Goal: Book appointment/travel/reservation

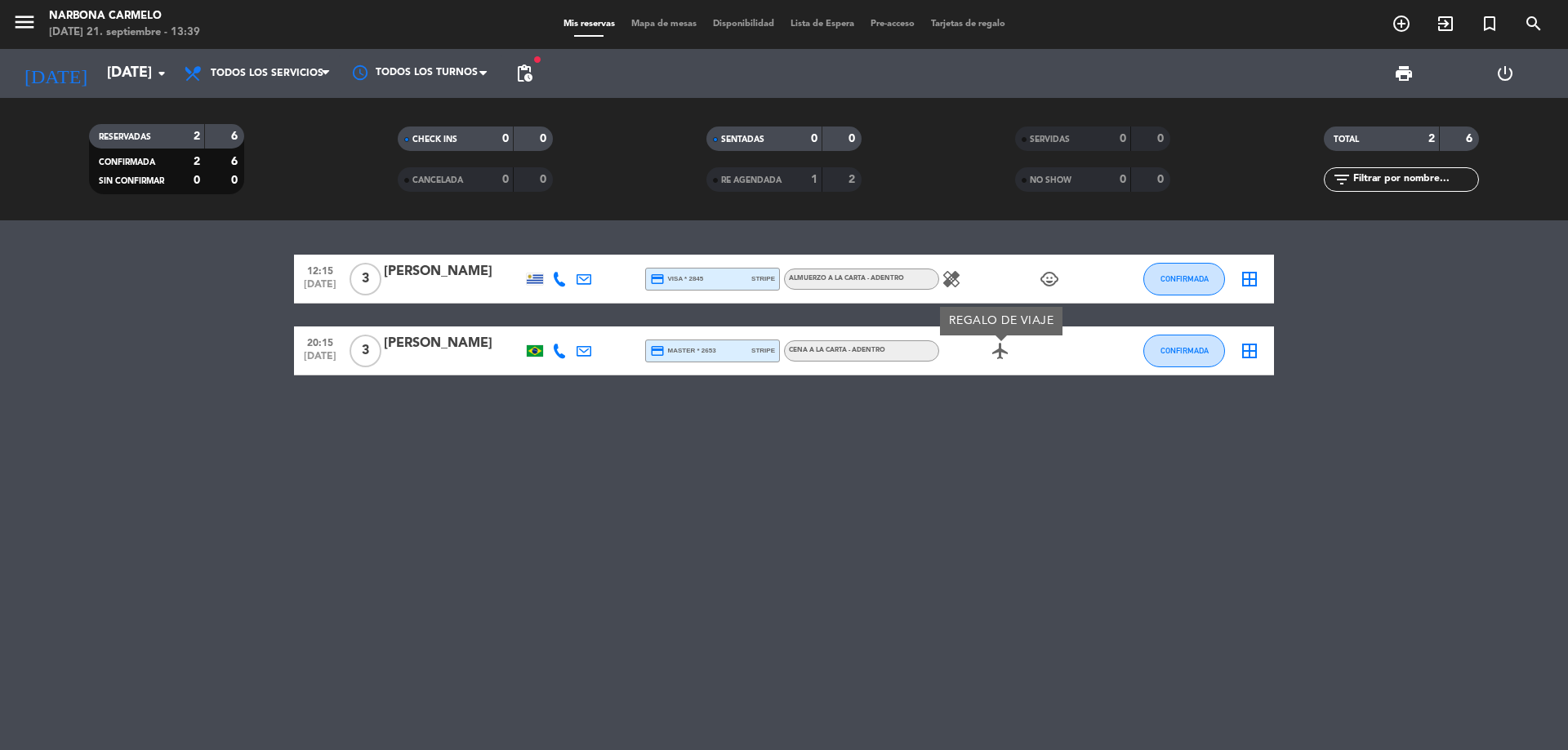
click at [131, 69] on input "[DATE]" at bounding box center [193, 73] width 189 height 33
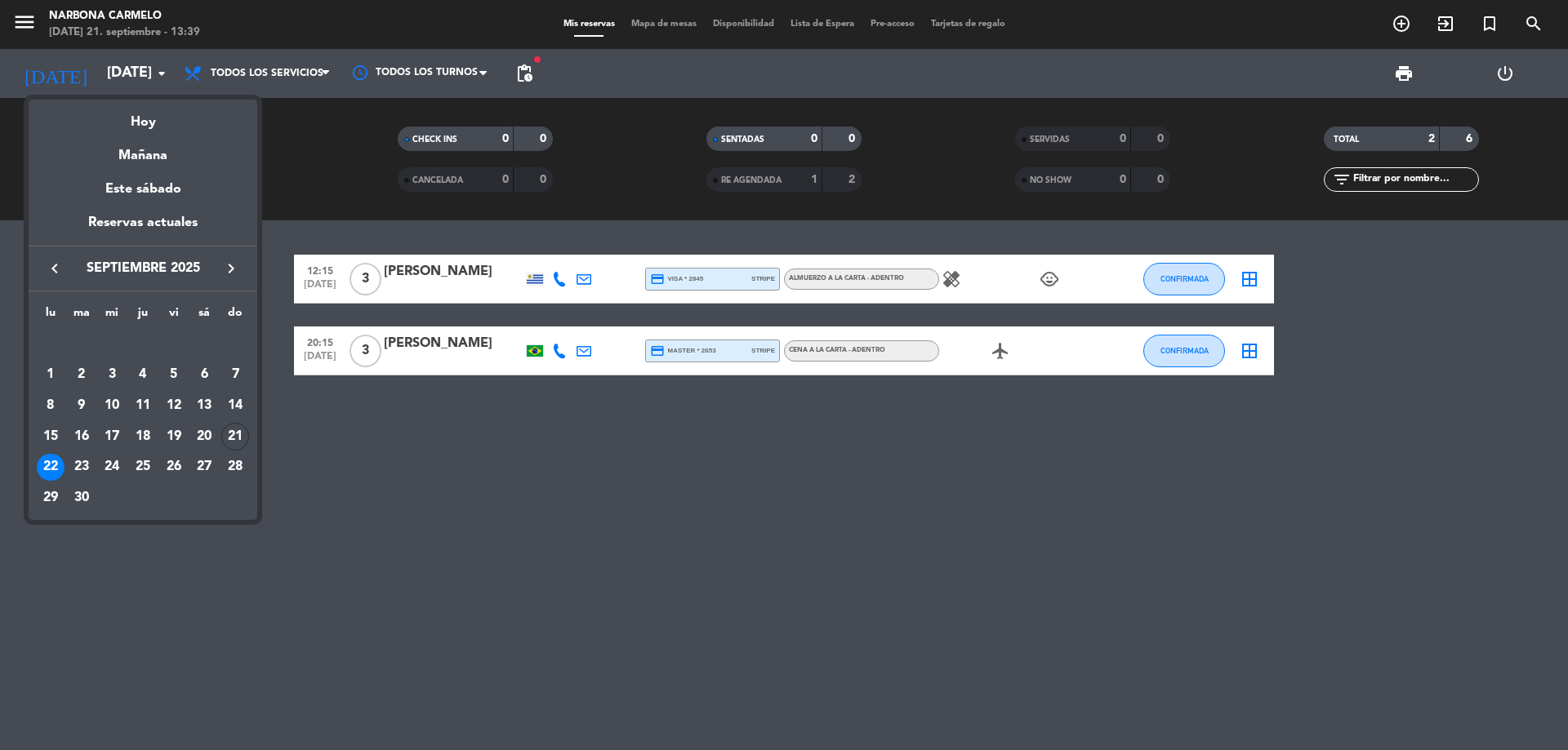
click at [225, 273] on icon "keyboard_arrow_right" at bounding box center [231, 268] width 19 height 19
click at [172, 464] on div "28" at bounding box center [174, 468] width 28 height 28
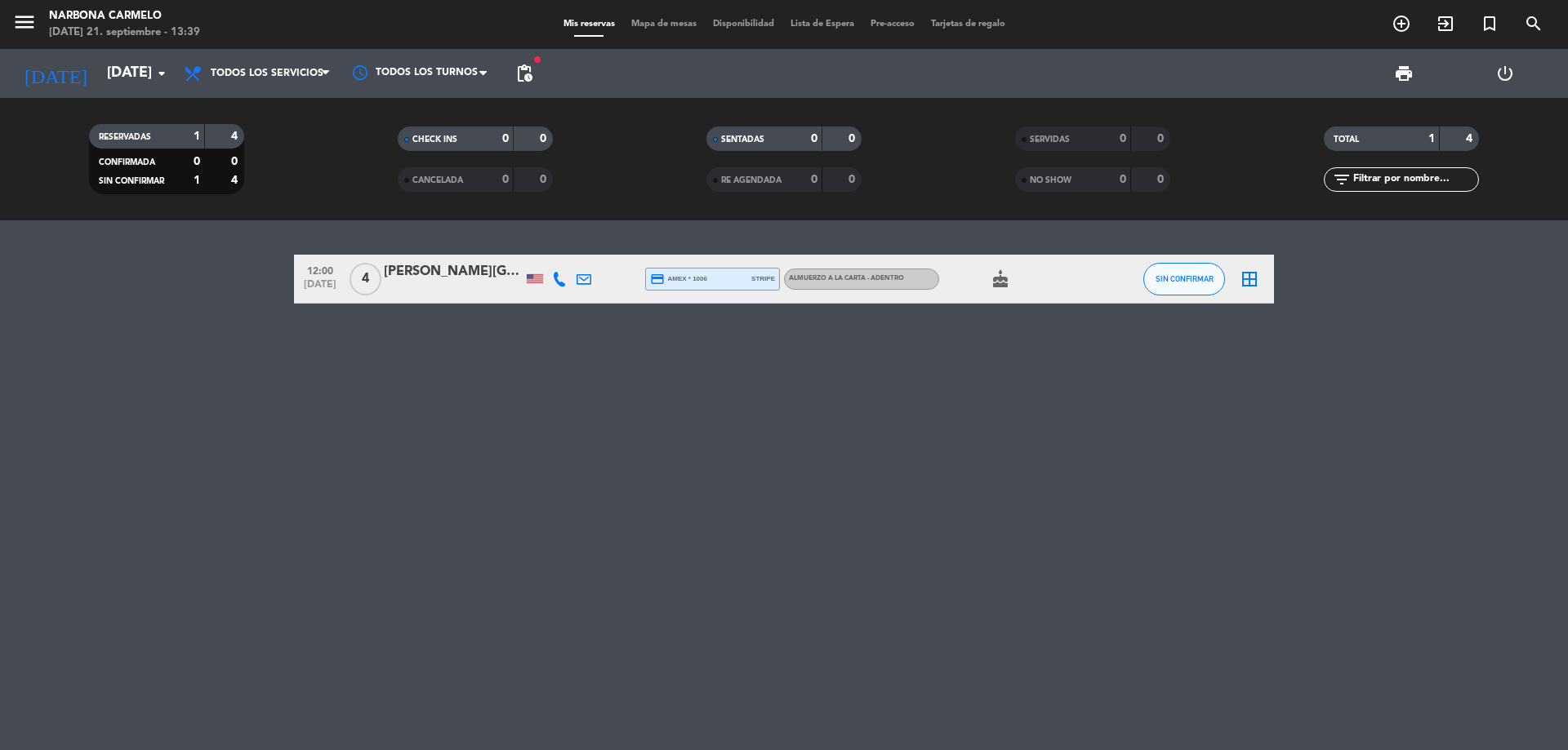
click at [996, 278] on icon "cake" at bounding box center [1000, 279] width 19 height 19
click at [137, 69] on input "[DATE]" at bounding box center [193, 73] width 189 height 33
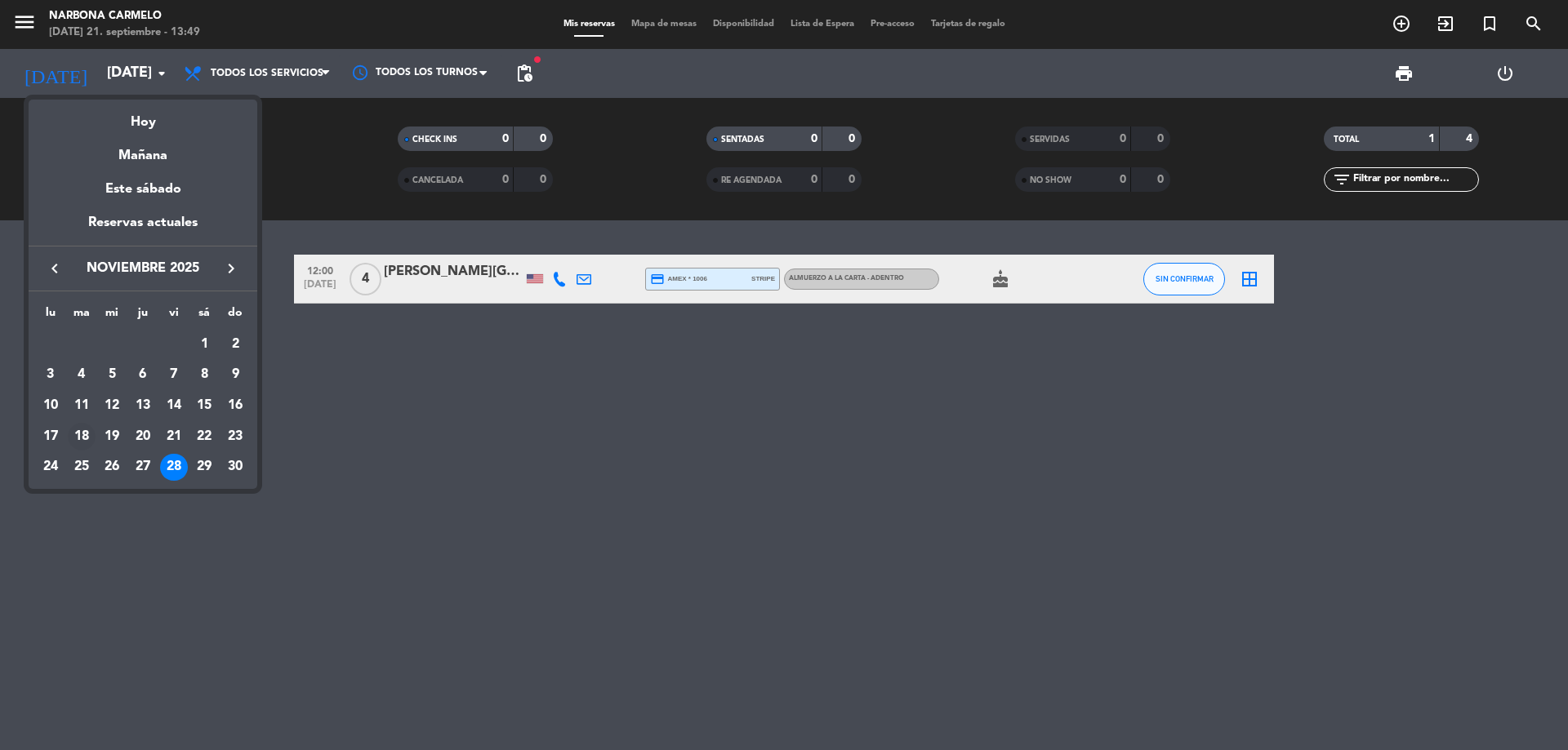
click at [77, 438] on div "18" at bounding box center [82, 437] width 28 height 28
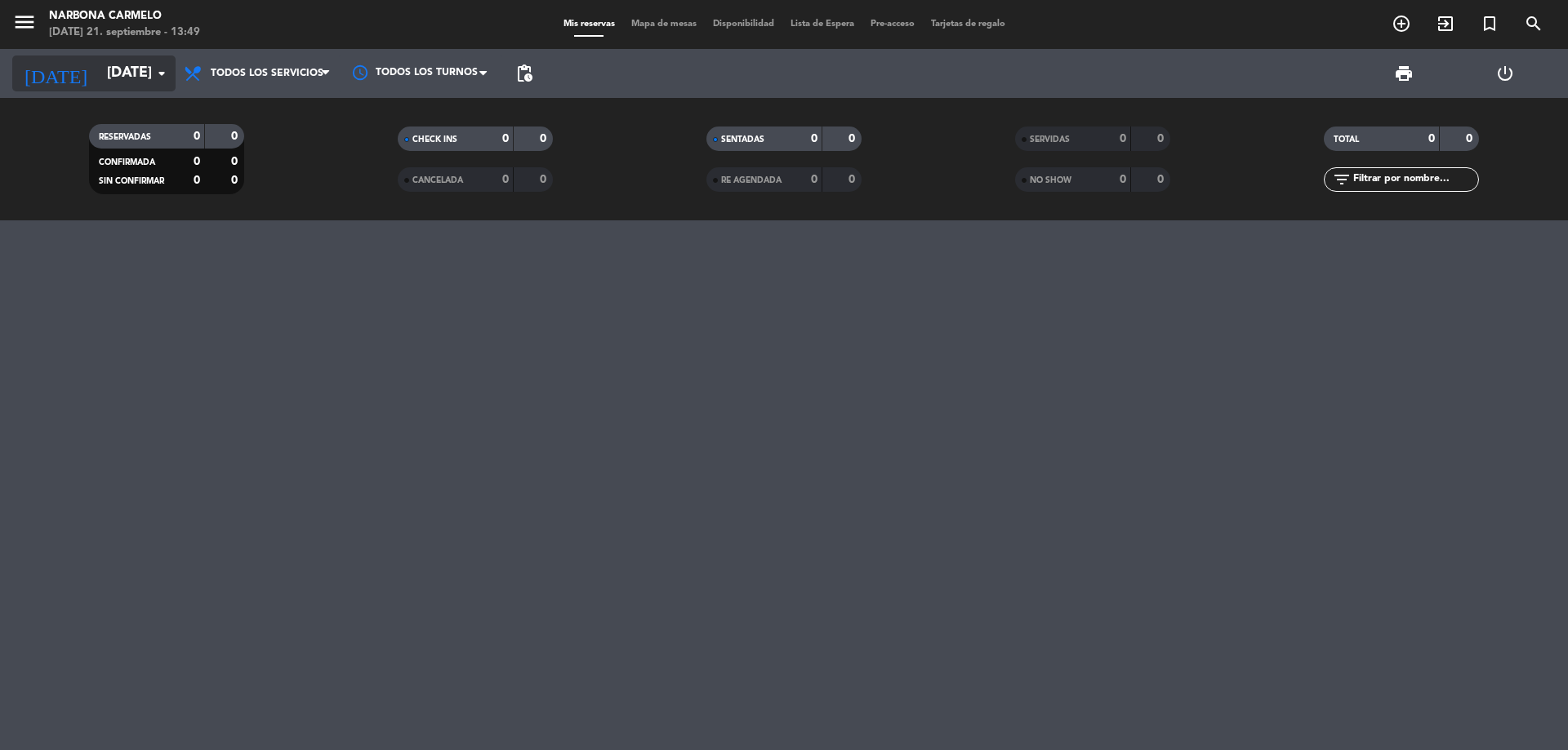
click at [98, 67] on input "[DATE]" at bounding box center [193, 73] width 189 height 33
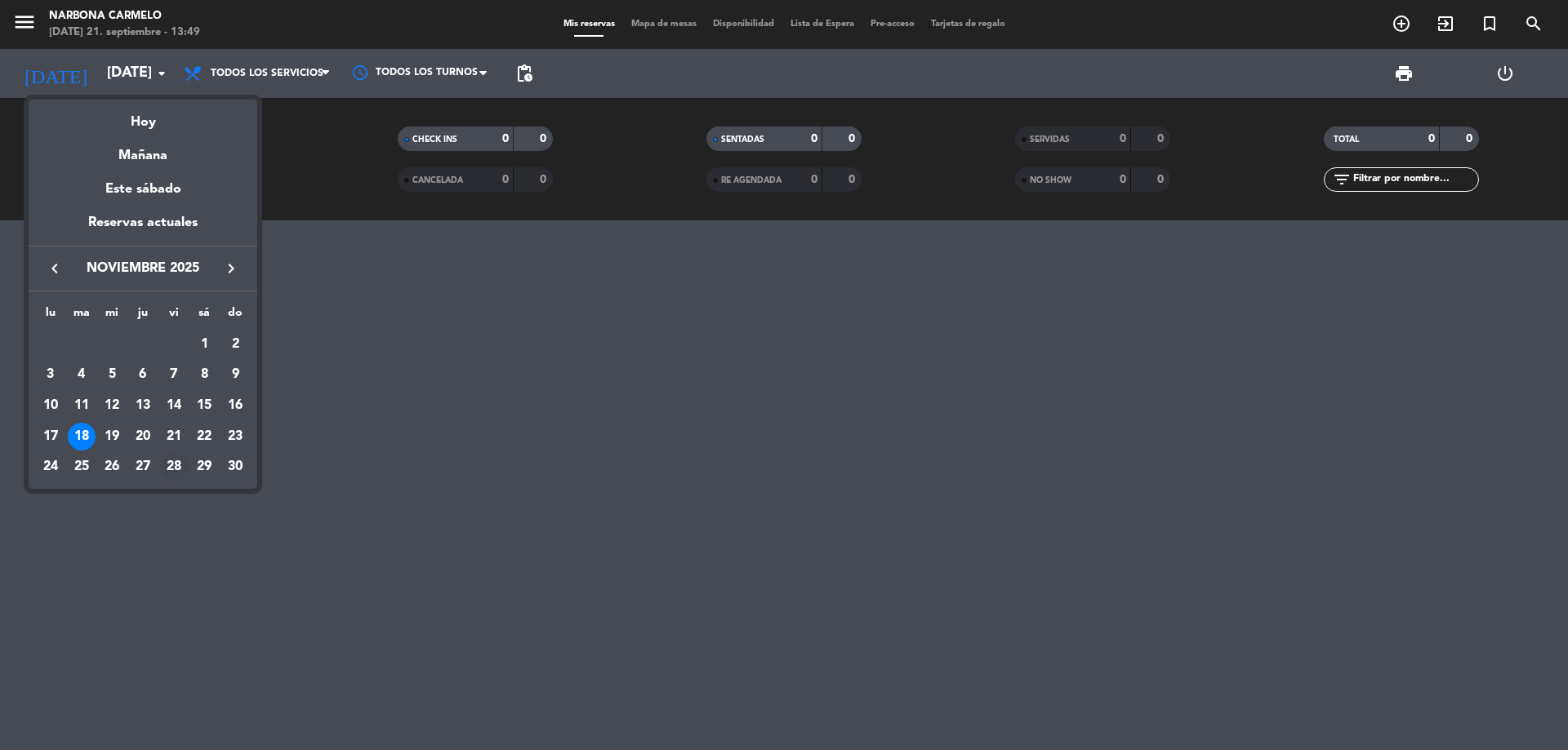
click at [160, 472] on div "28" at bounding box center [174, 468] width 28 height 28
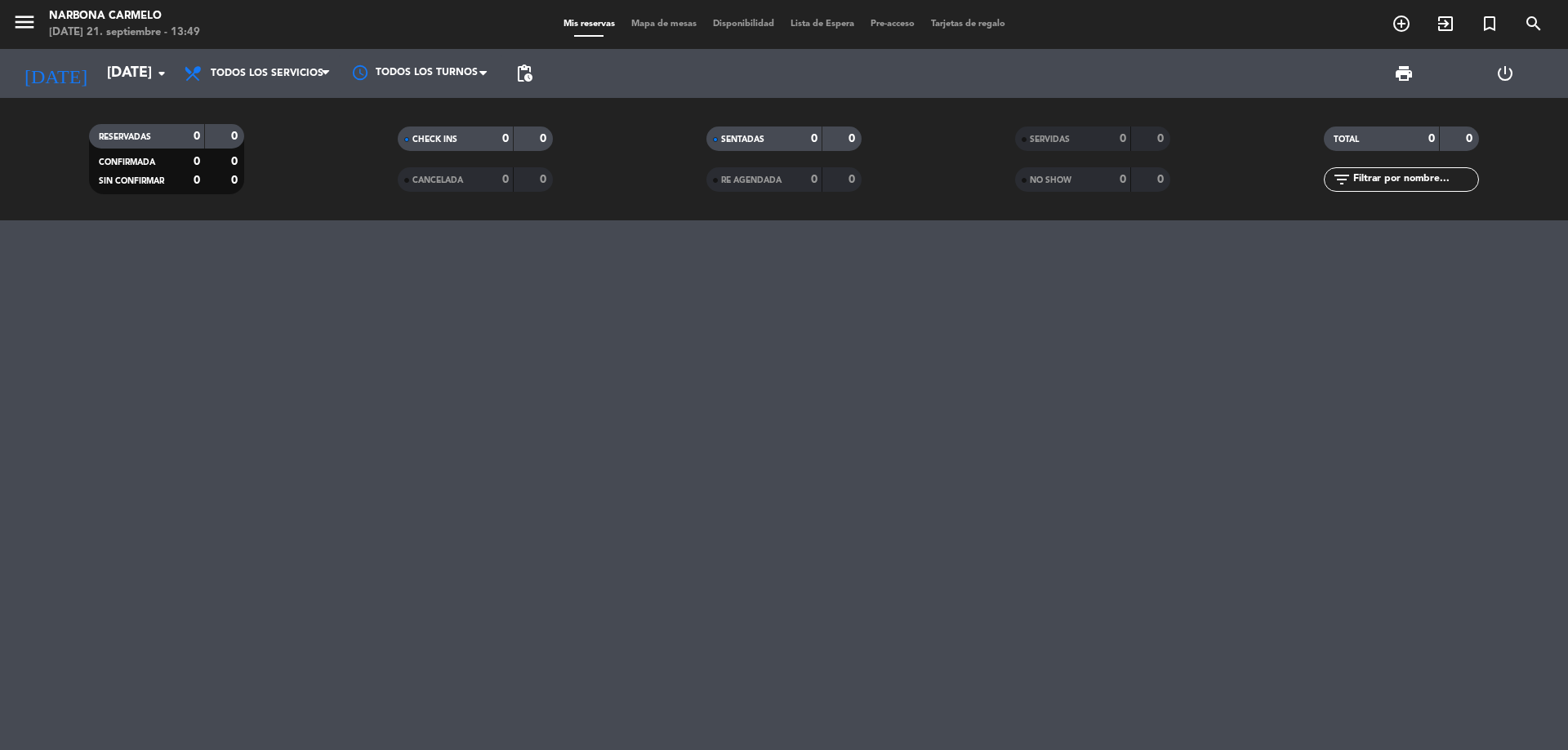
type input "[DATE]"
